Goal: Information Seeking & Learning: Learn about a topic

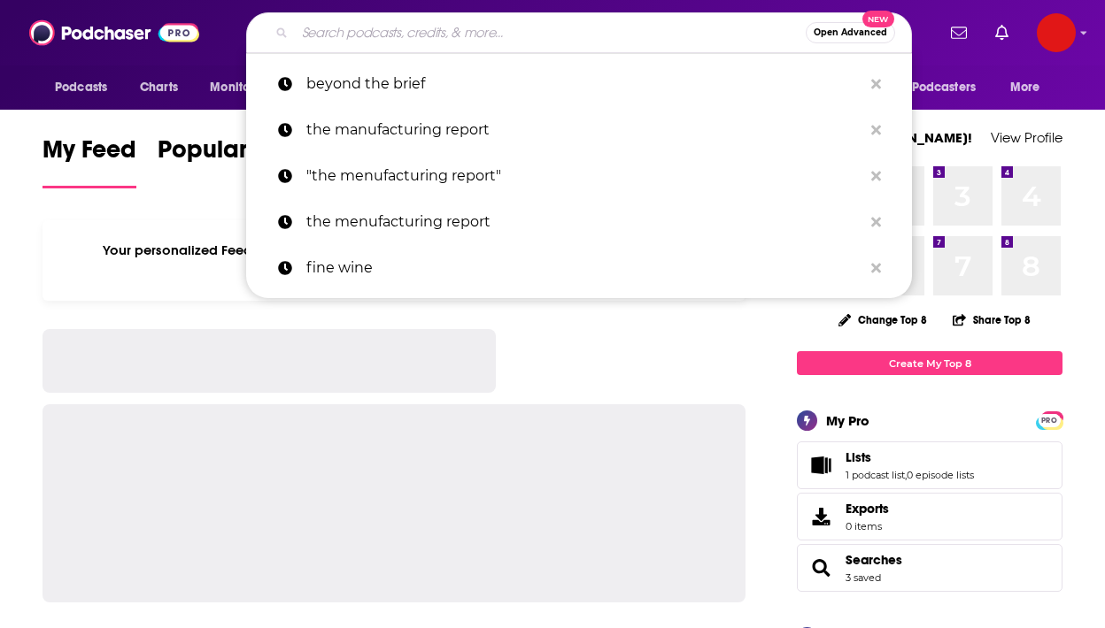
click at [464, 34] on input "Search podcasts, credits, & more..." at bounding box center [550, 33] width 511 height 28
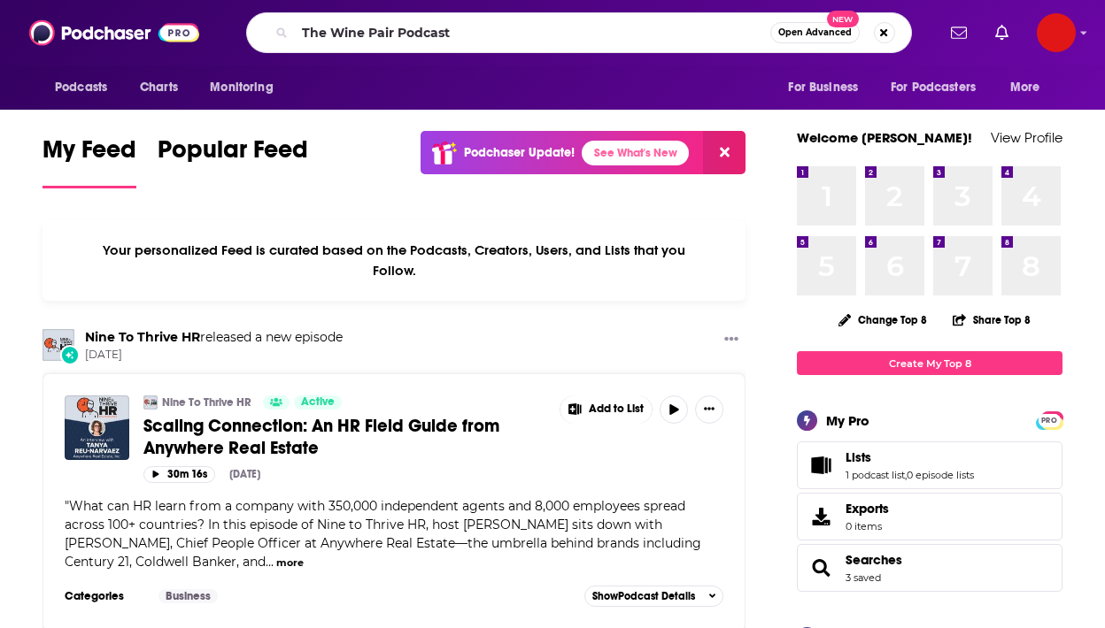
type input "The Wine Pair Podcast"
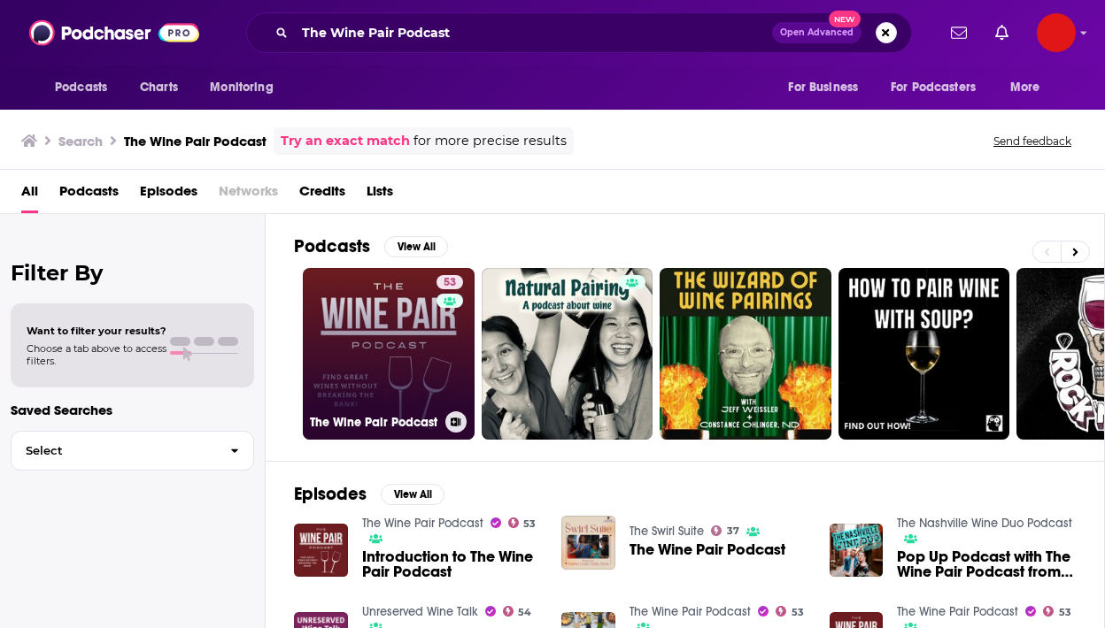
click at [397, 353] on link "53 The Wine Pair Podcast" at bounding box center [389, 354] width 172 height 172
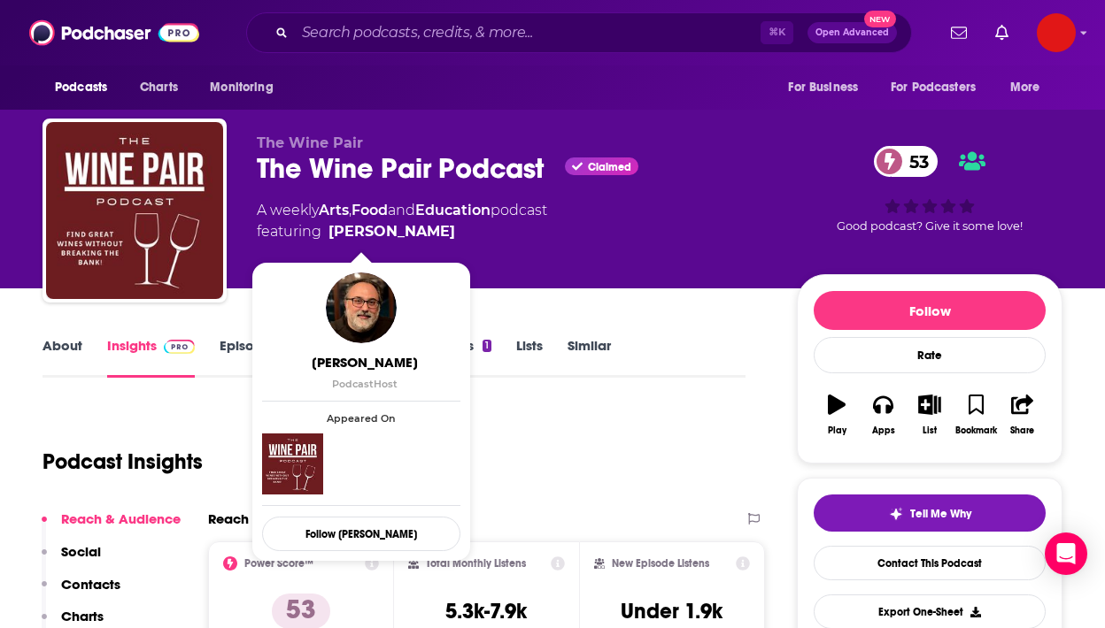
click at [701, 358] on div "About Insights Episodes 207 Reviews 1 Credits 1 Lists Similar" at bounding box center [393, 356] width 703 height 43
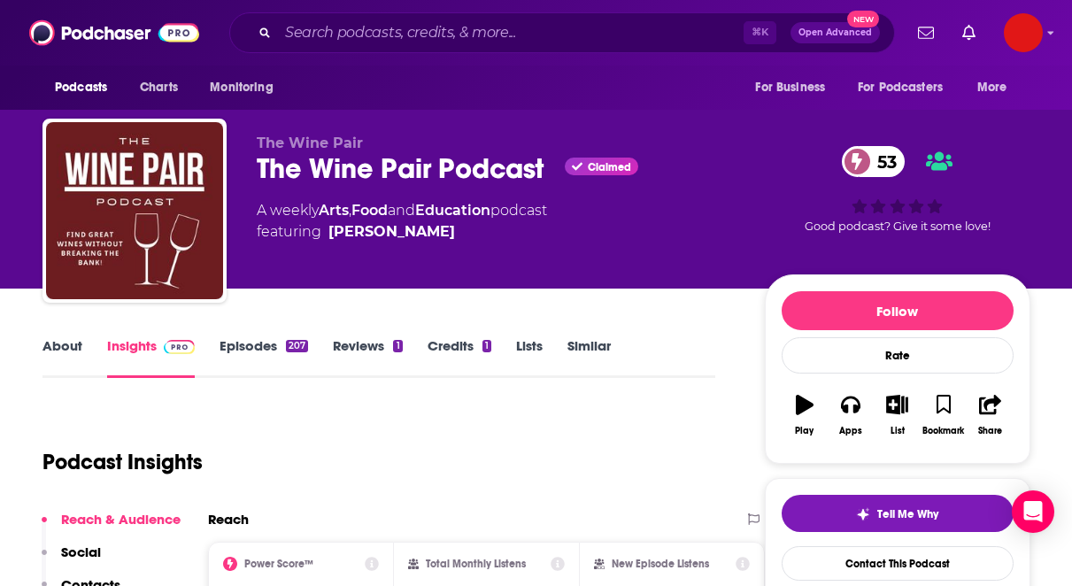
click at [495, 267] on div "The Wine Pair The Wine Pair Podcast Claimed 53 A weekly Arts , Food and Educati…" at bounding box center [497, 206] width 480 height 142
click at [600, 449] on div "Podcast Insights" at bounding box center [371, 451] width 658 height 90
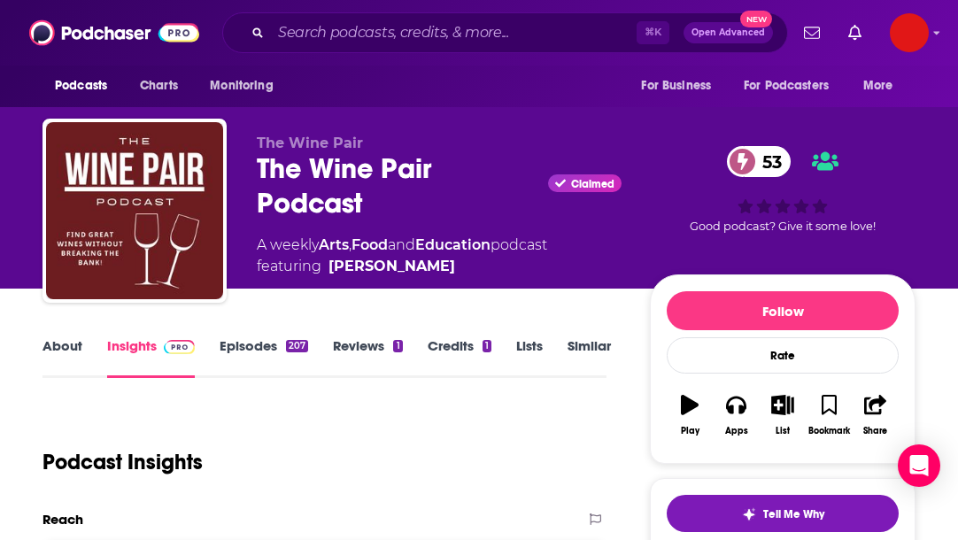
click at [576, 435] on div "Podcast Insights" at bounding box center [317, 451] width 550 height 90
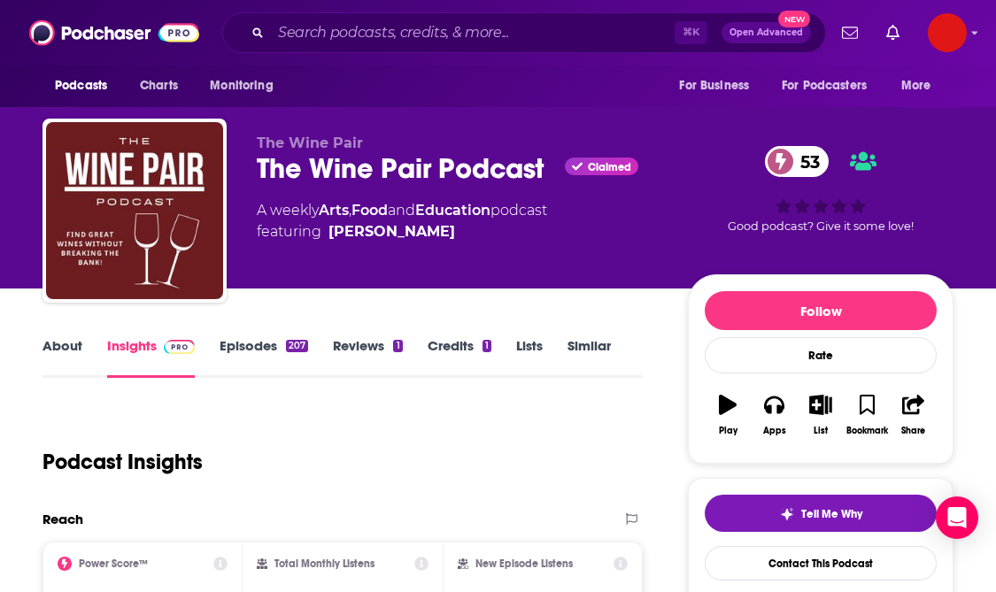
click at [427, 411] on div "Podcast Insights" at bounding box center [335, 451] width 586 height 90
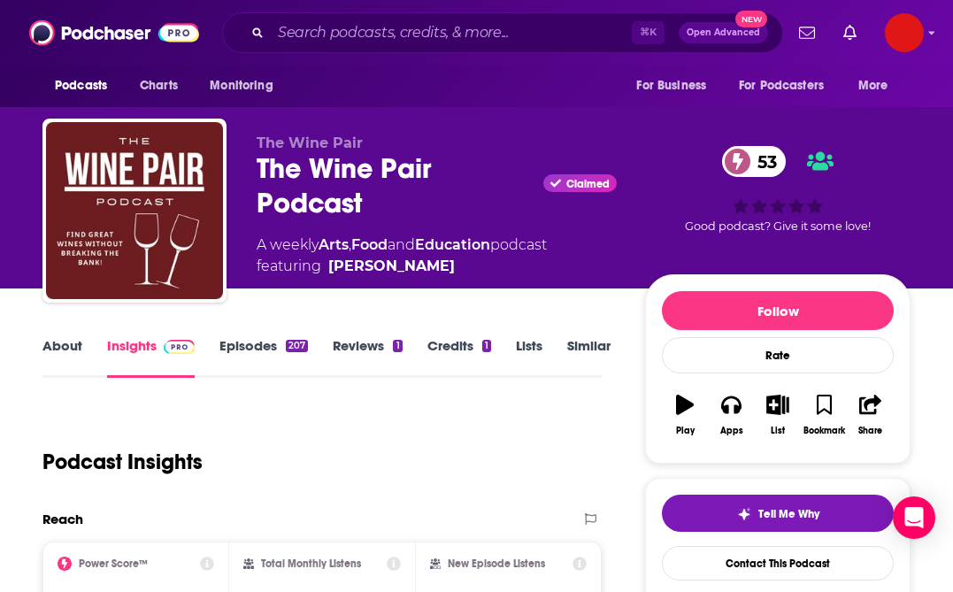
scroll to position [288, 0]
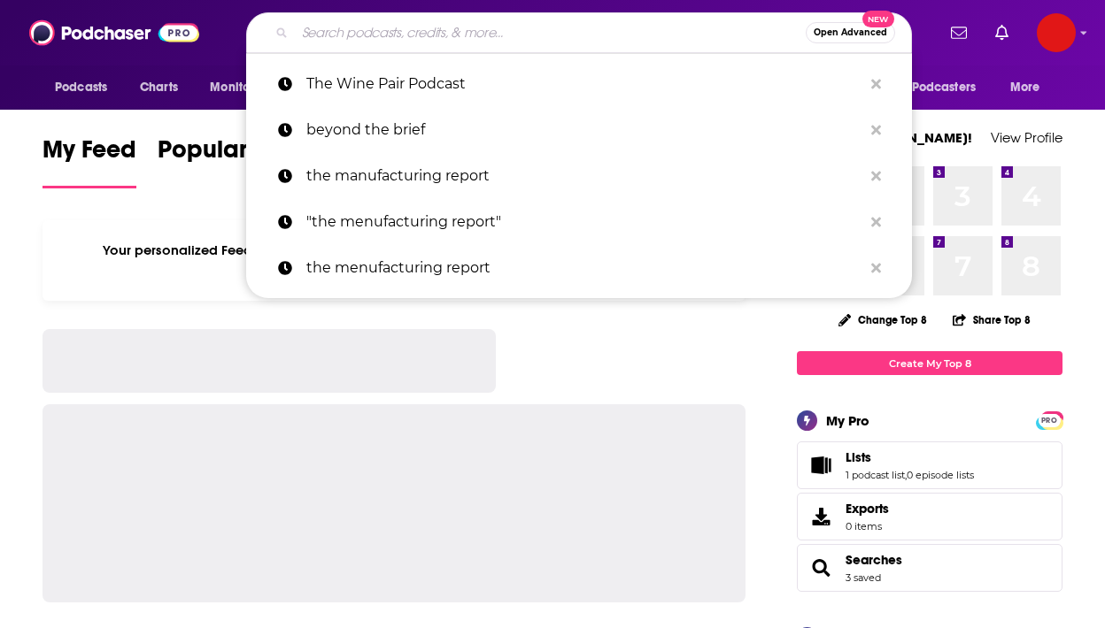
click at [574, 33] on input "Search podcasts, credits, & more..." at bounding box center [550, 33] width 511 height 28
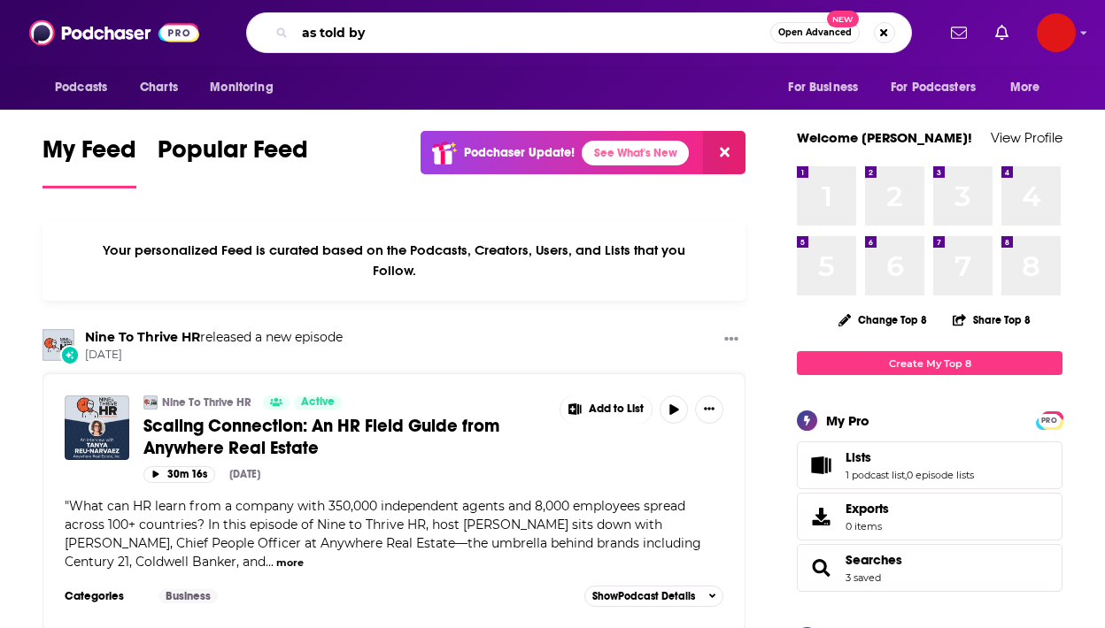
type input "as told by"
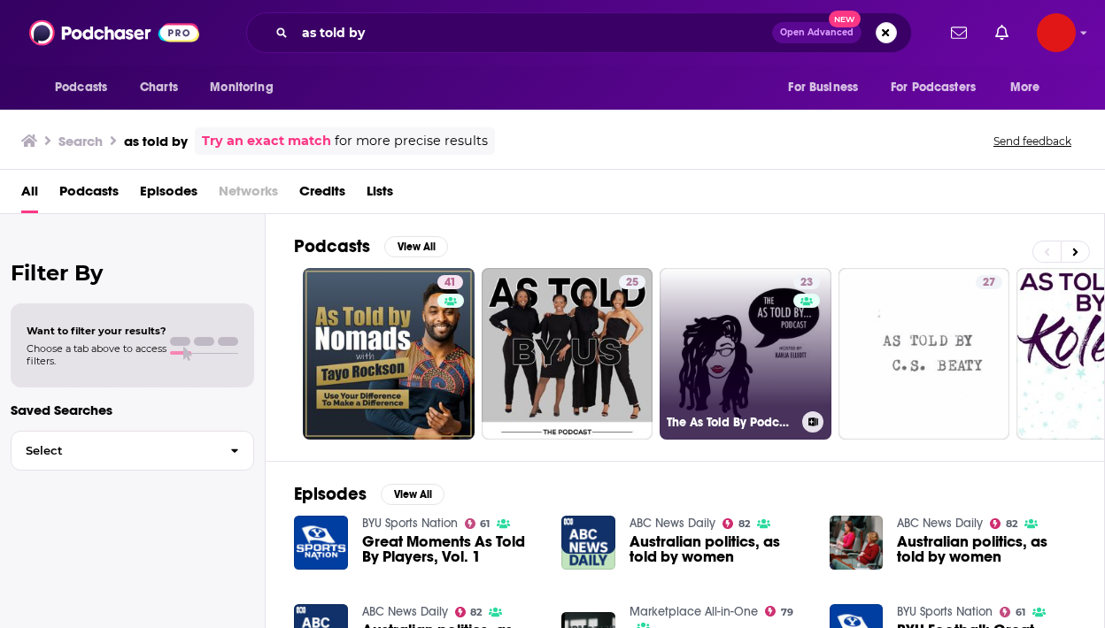
click at [700, 359] on link "23 The As Told By Podcast" at bounding box center [745, 354] width 172 height 172
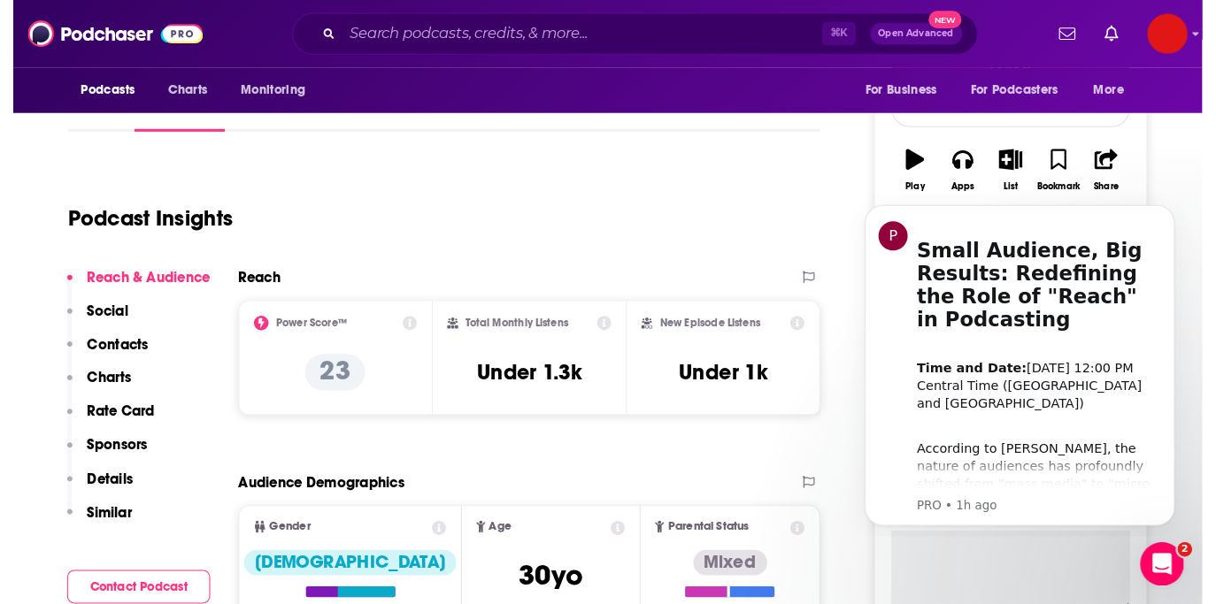
scroll to position [244, 0]
